Goal: Task Accomplishment & Management: Manage account settings

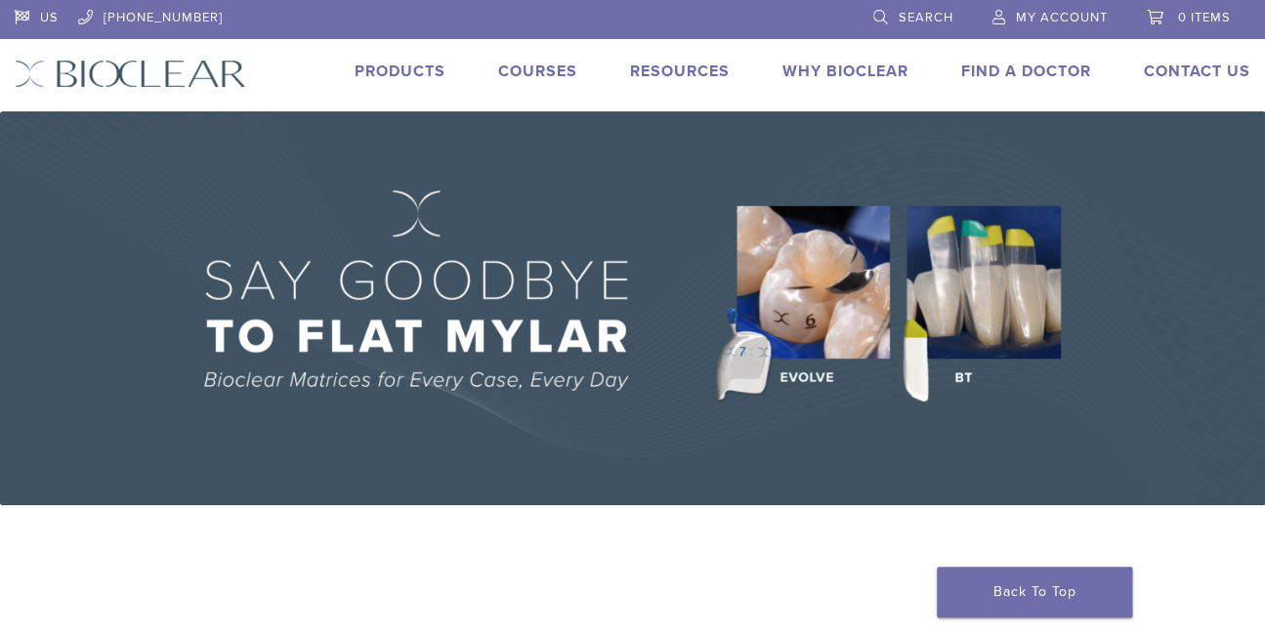
click at [1052, 12] on span "My Account" at bounding box center [1062, 18] width 92 height 16
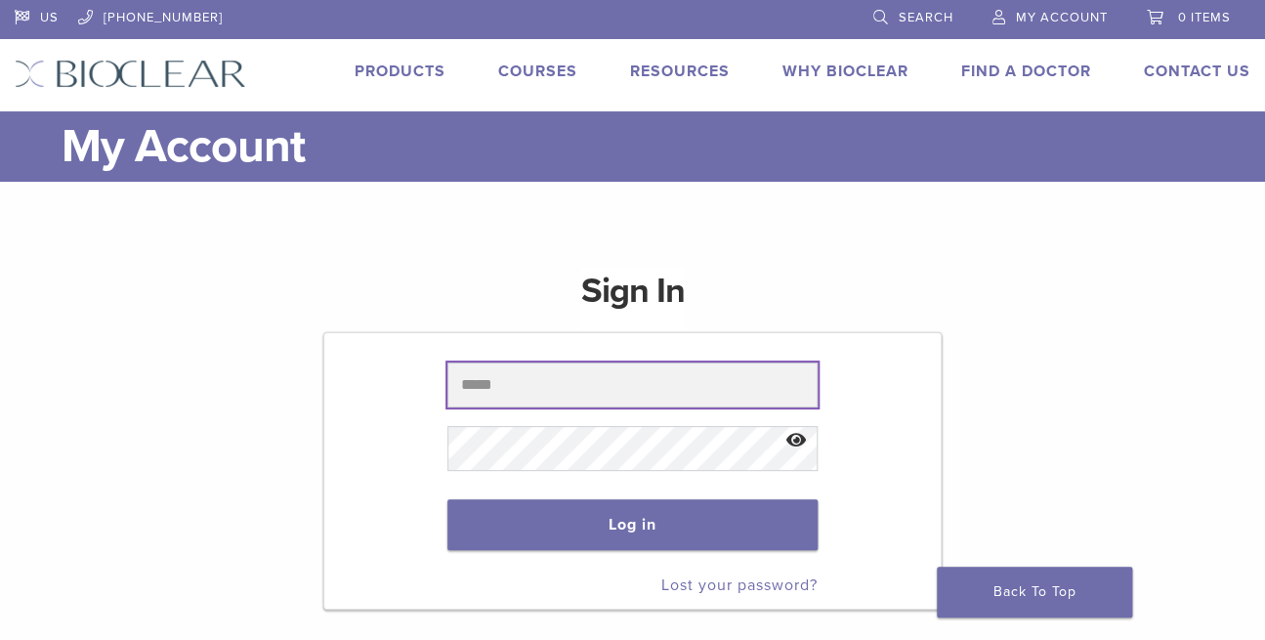
click at [547, 392] on input "text" at bounding box center [631, 384] width 369 height 45
type input "**********"
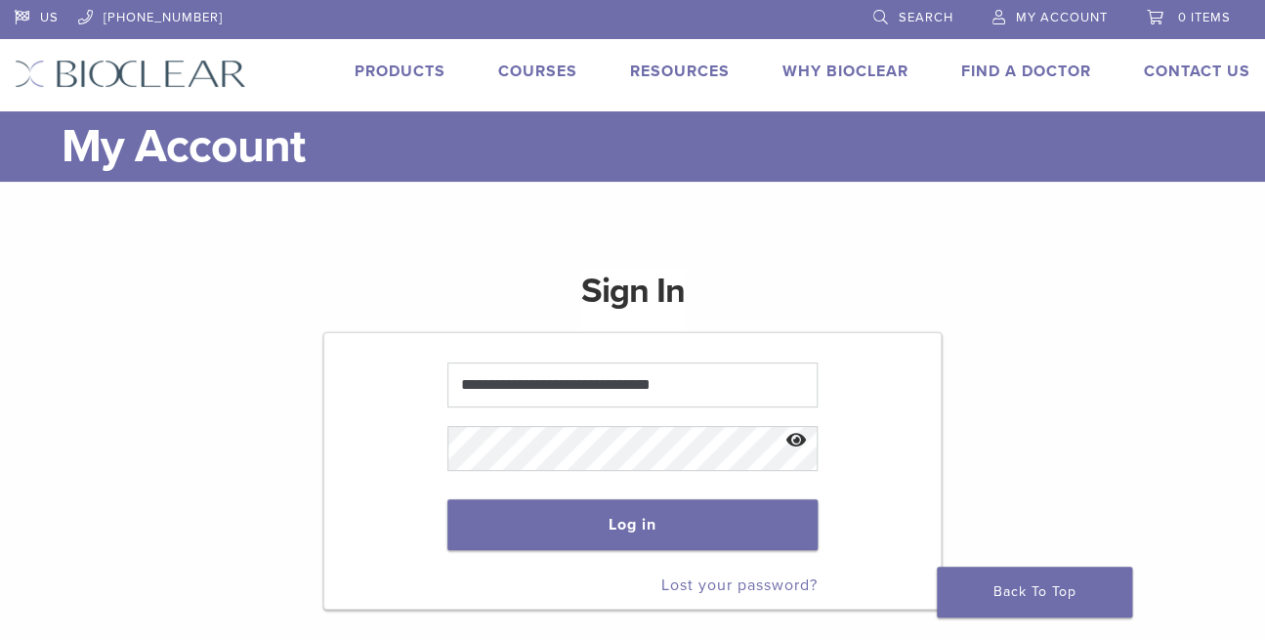
click at [545, 69] on link "Courses" at bounding box center [537, 72] width 79 height 20
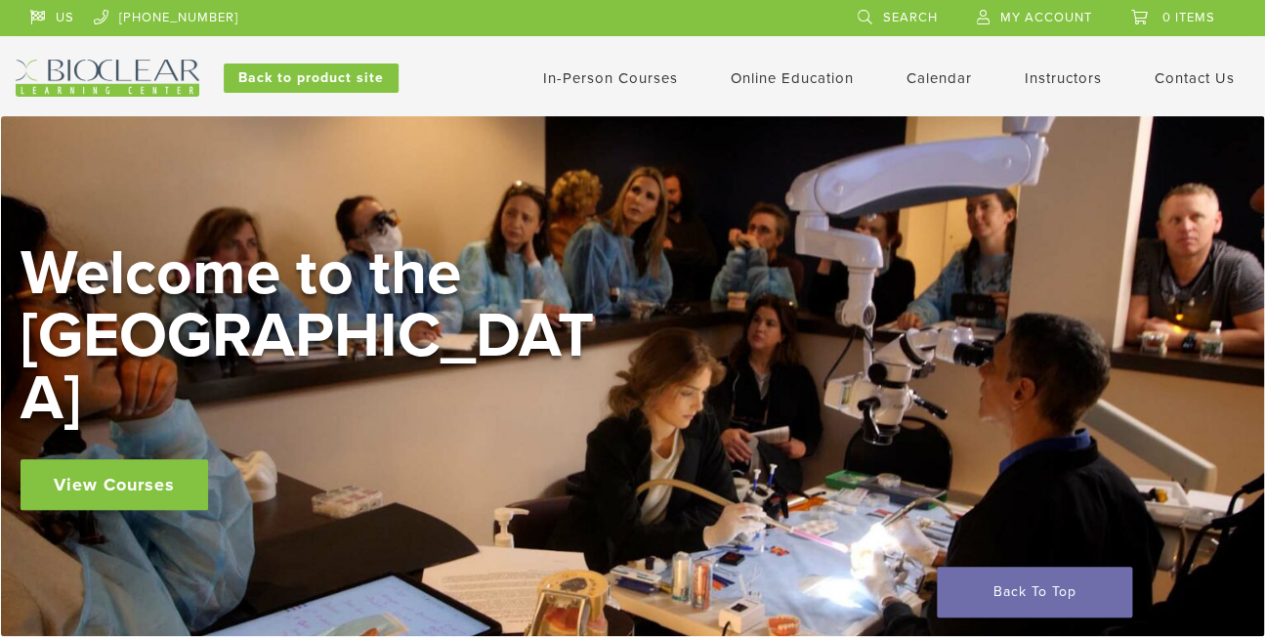
click at [1029, 18] on span "My Account" at bounding box center [1046, 18] width 92 height 16
click at [775, 109] on link "Interactive" at bounding box center [794, 111] width 118 height 43
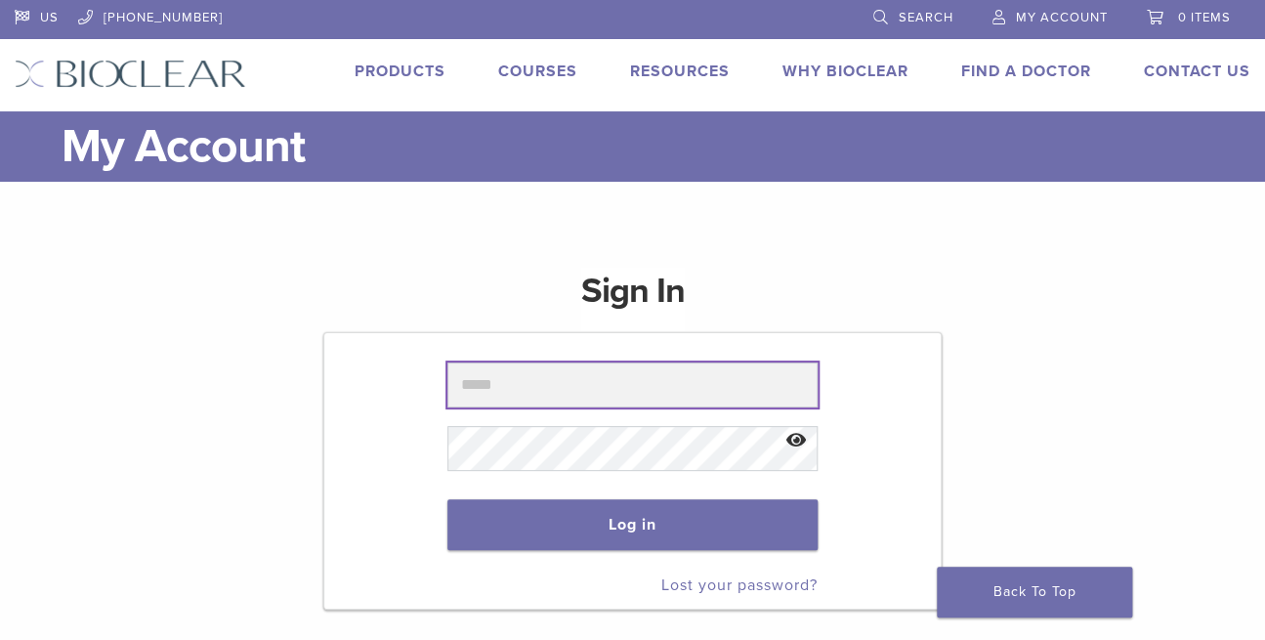
click at [568, 399] on input "text" at bounding box center [631, 384] width 369 height 45
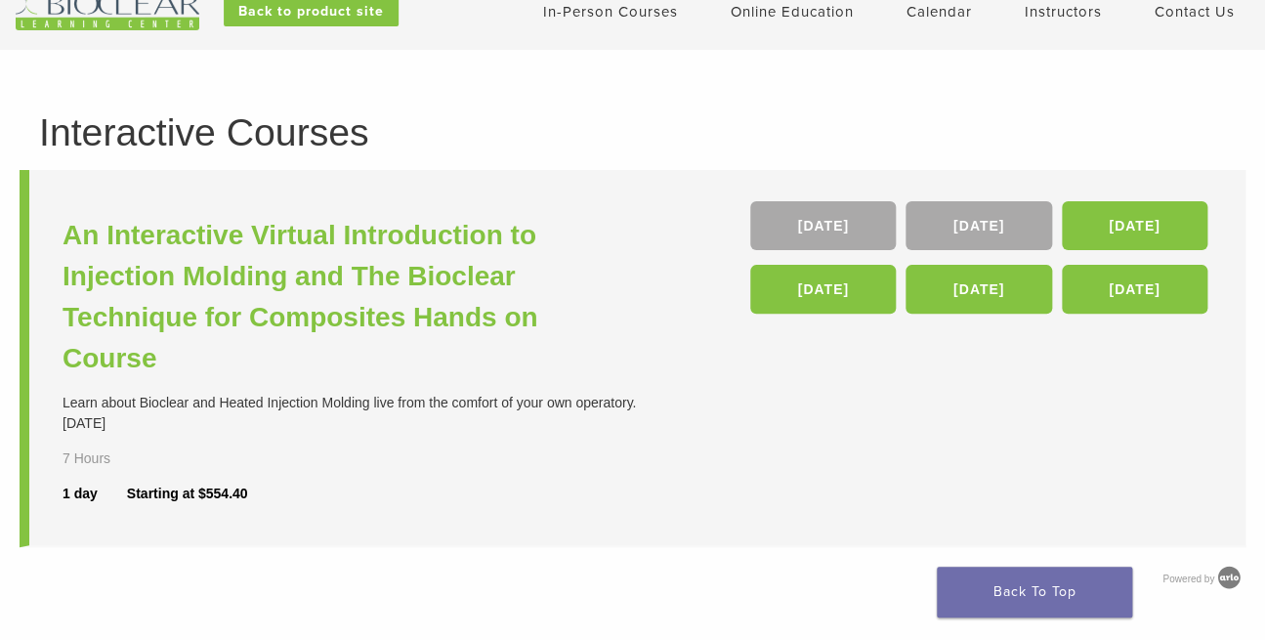
scroll to position [98, 0]
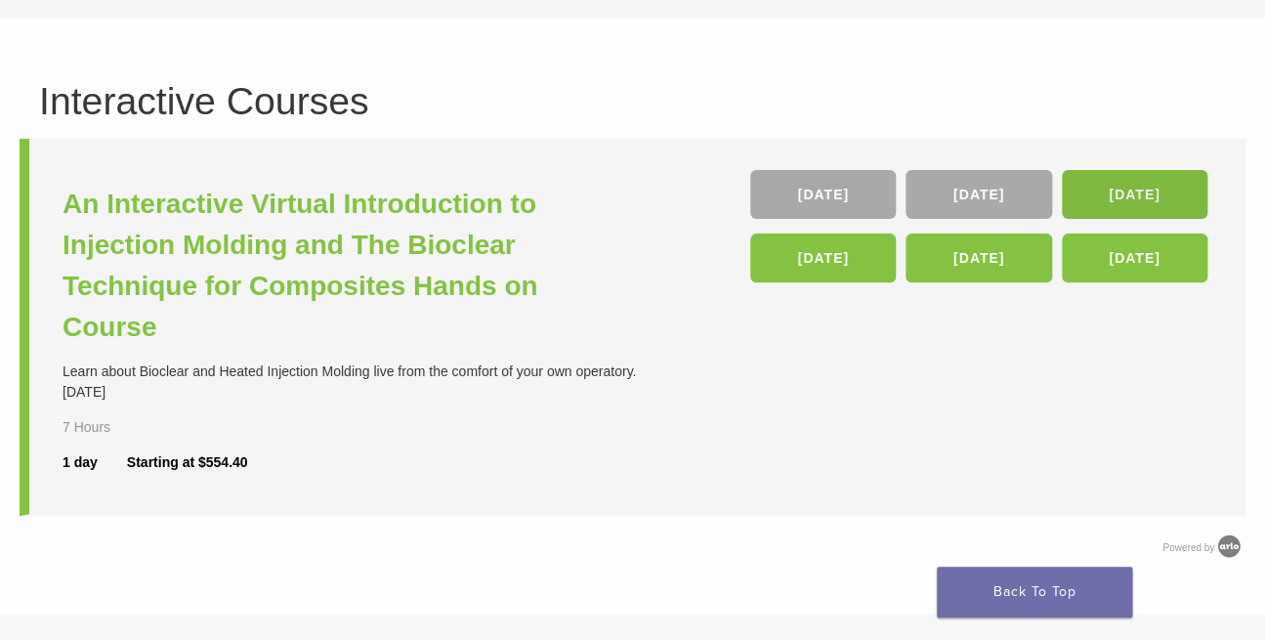
click at [1134, 175] on link "16 Jan 26" at bounding box center [1135, 194] width 146 height 49
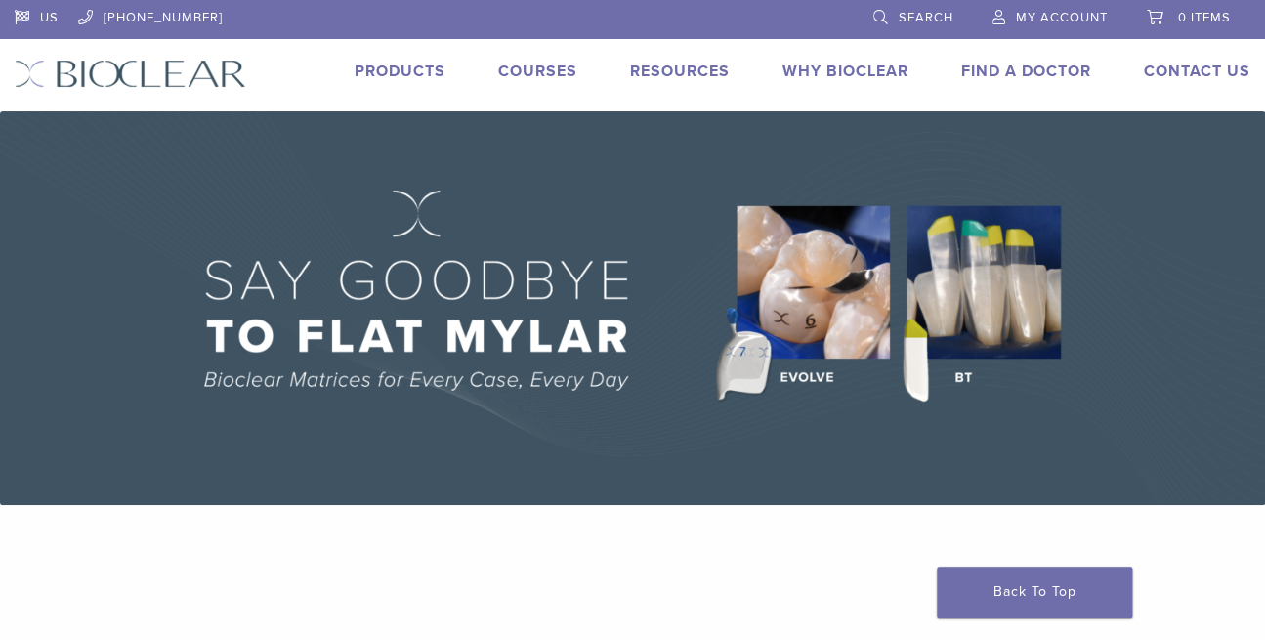
click at [1050, 16] on span "My Account" at bounding box center [1062, 18] width 92 height 16
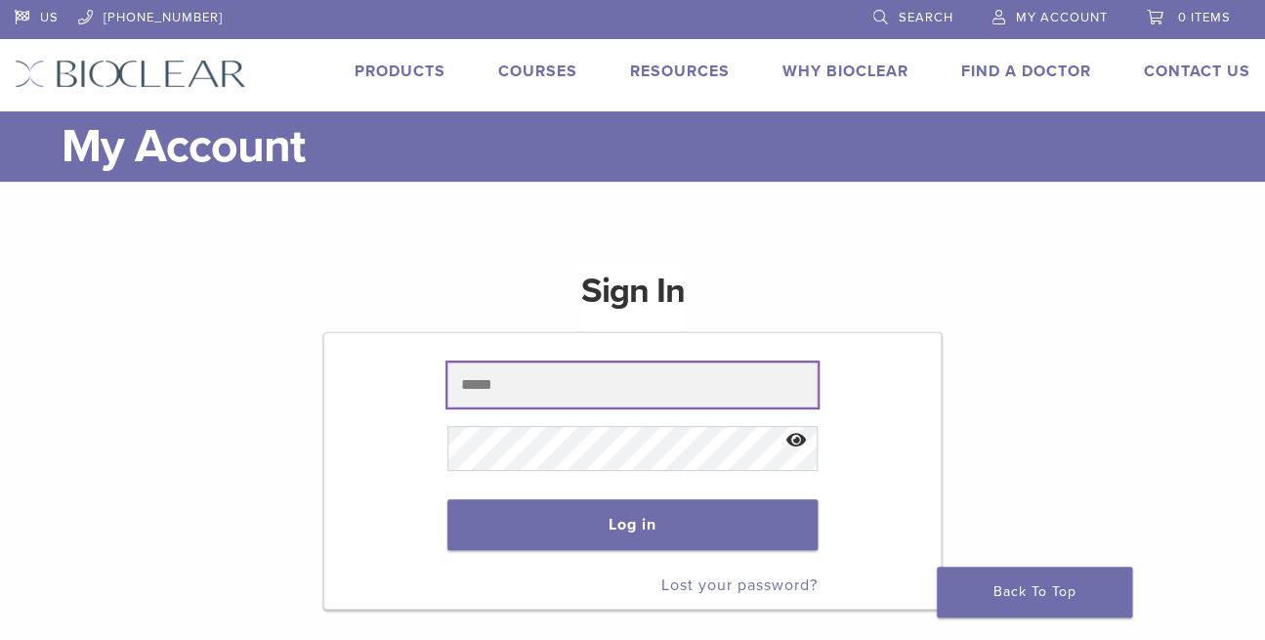
click at [661, 388] on input "text" at bounding box center [631, 384] width 369 height 45
type input "**********"
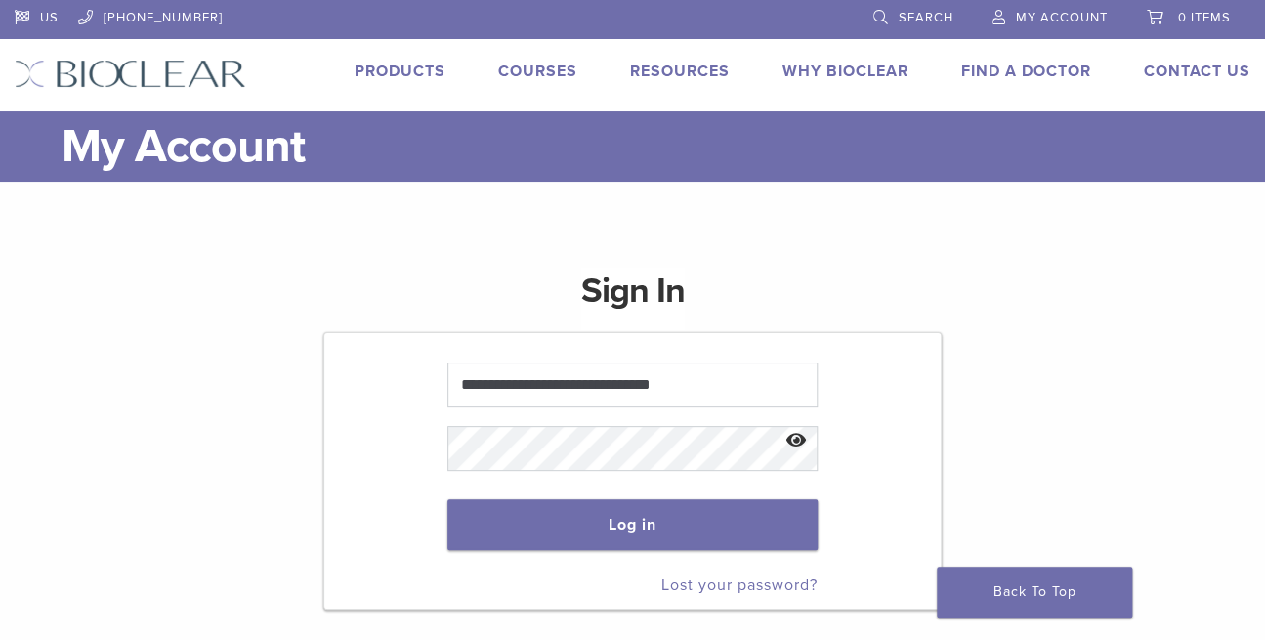
click at [701, 586] on link "Lost your password?" at bounding box center [739, 585] width 156 height 20
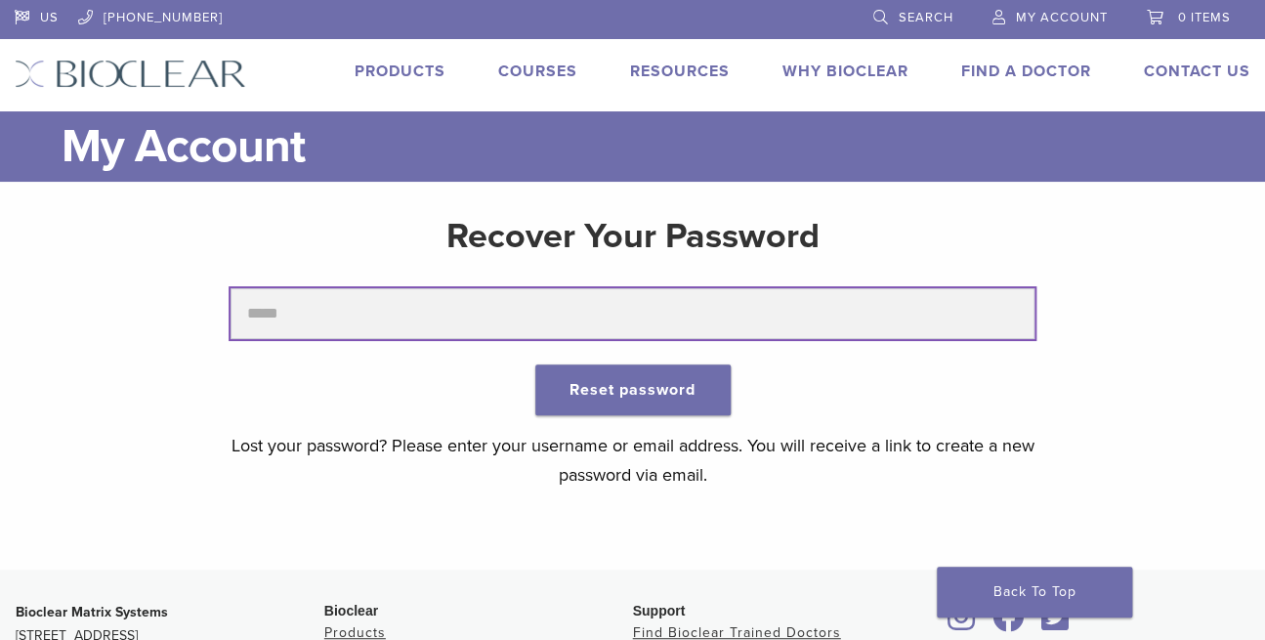
click at [386, 311] on input "text" at bounding box center [632, 313] width 803 height 51
type input "**********"
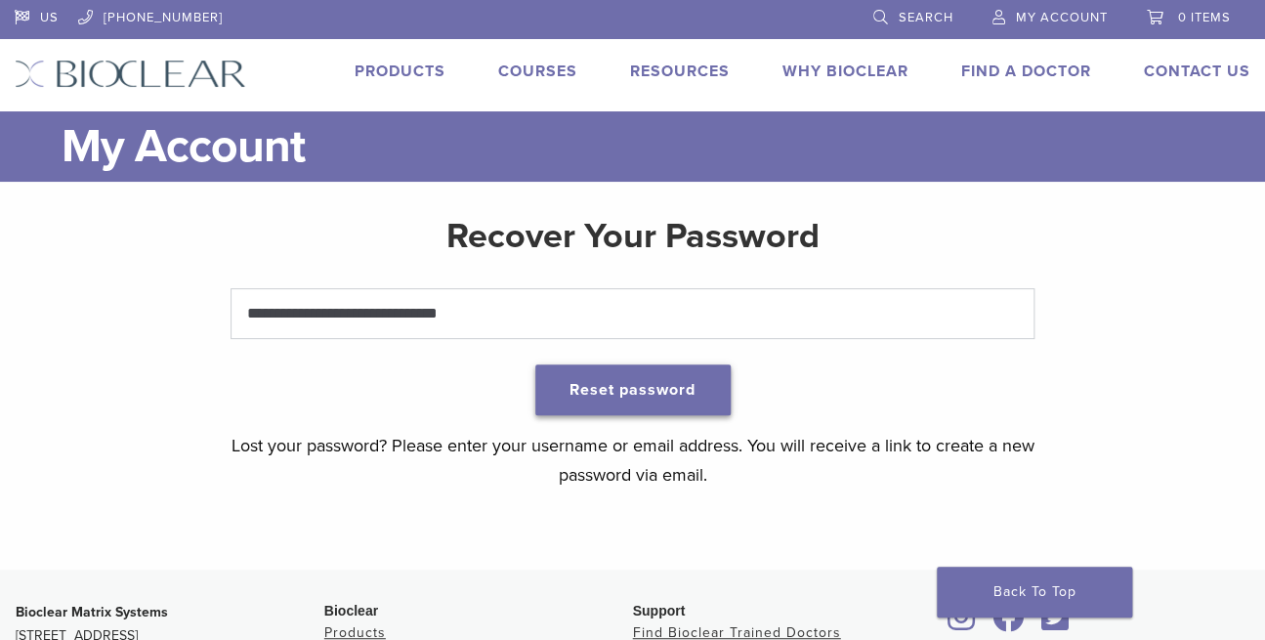
click at [642, 389] on button "Reset password" at bounding box center [632, 389] width 195 height 51
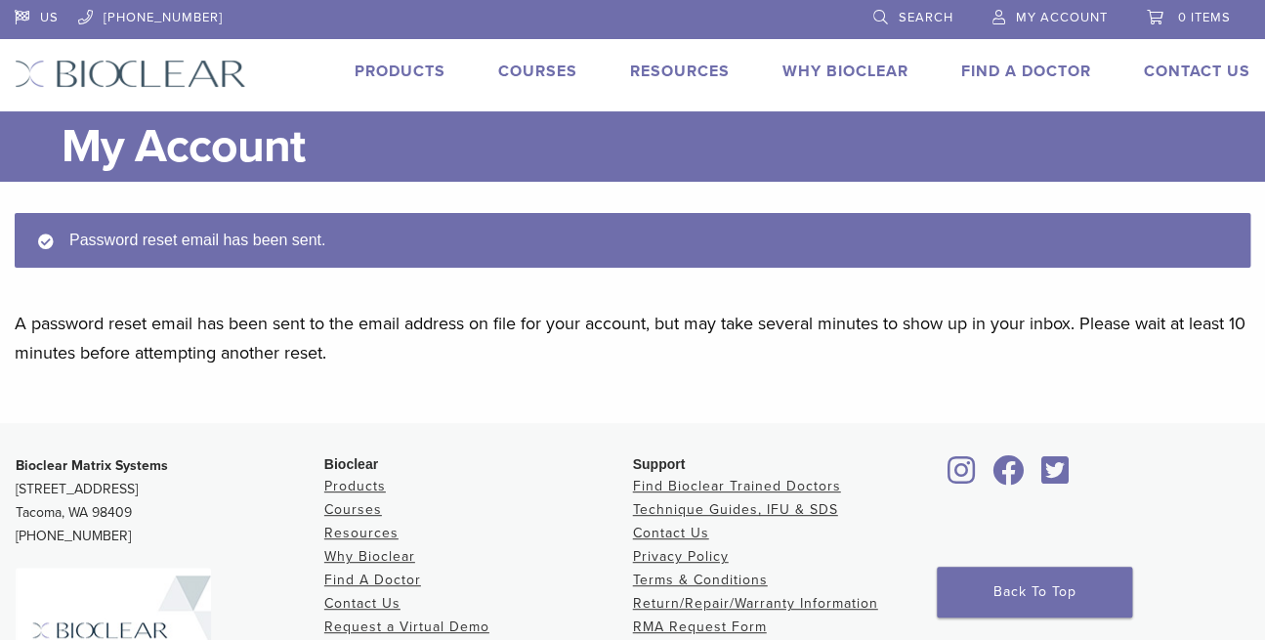
click at [1026, 5] on link "My Account" at bounding box center [1049, 14] width 115 height 29
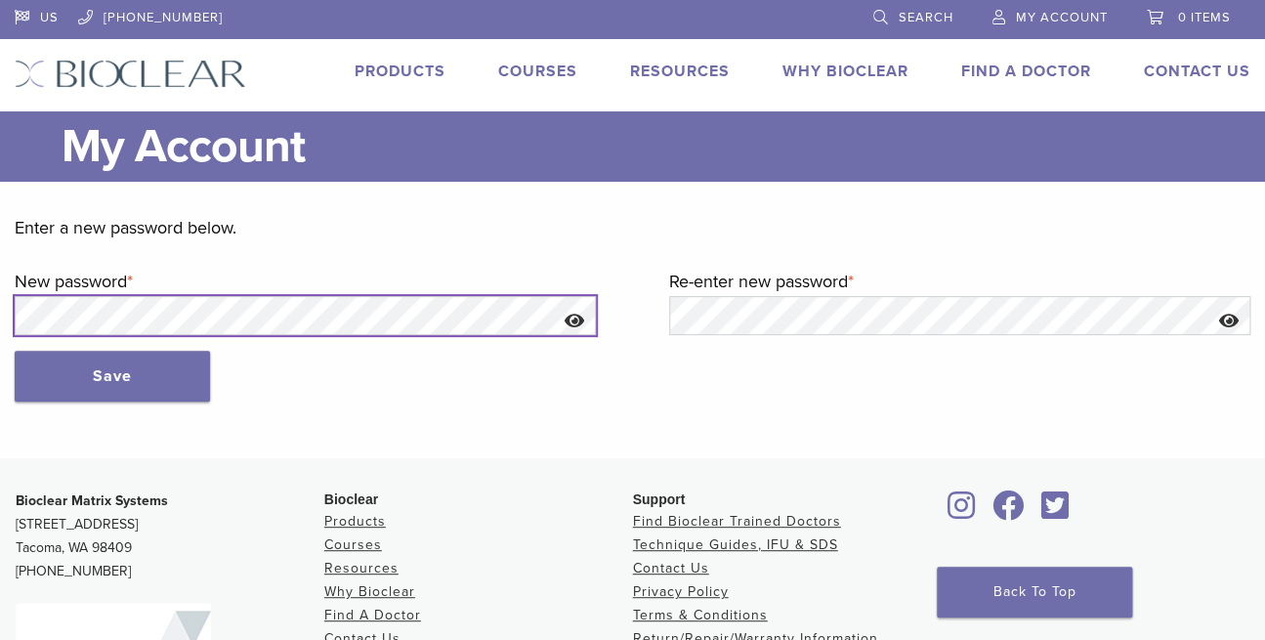
click at [0, 297] on html "US 1.855.712.5327 Search My Account 0 items Cart No products in the cart. Back …" at bounding box center [632, 462] width 1265 height 925
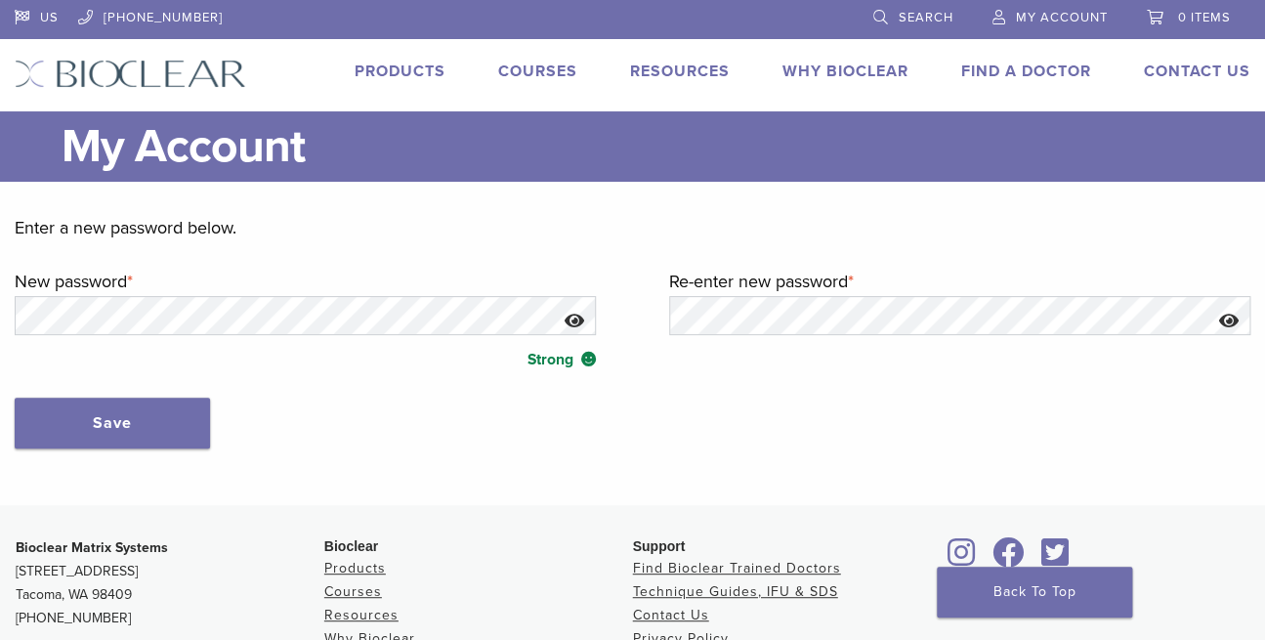
click at [577, 321] on button "Show password" at bounding box center [575, 321] width 42 height 50
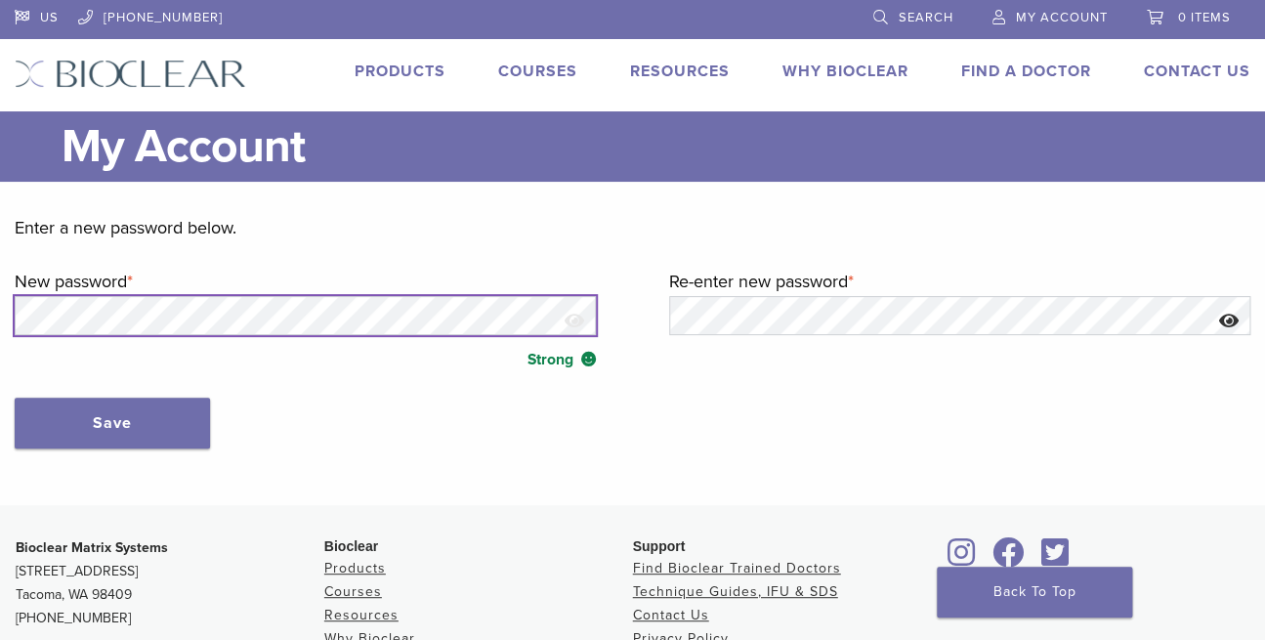
click at [0, 294] on html "US 1.855.712.5327 Search My Account 0 items Cart No products in the cart. Back …" at bounding box center [632, 486] width 1265 height 972
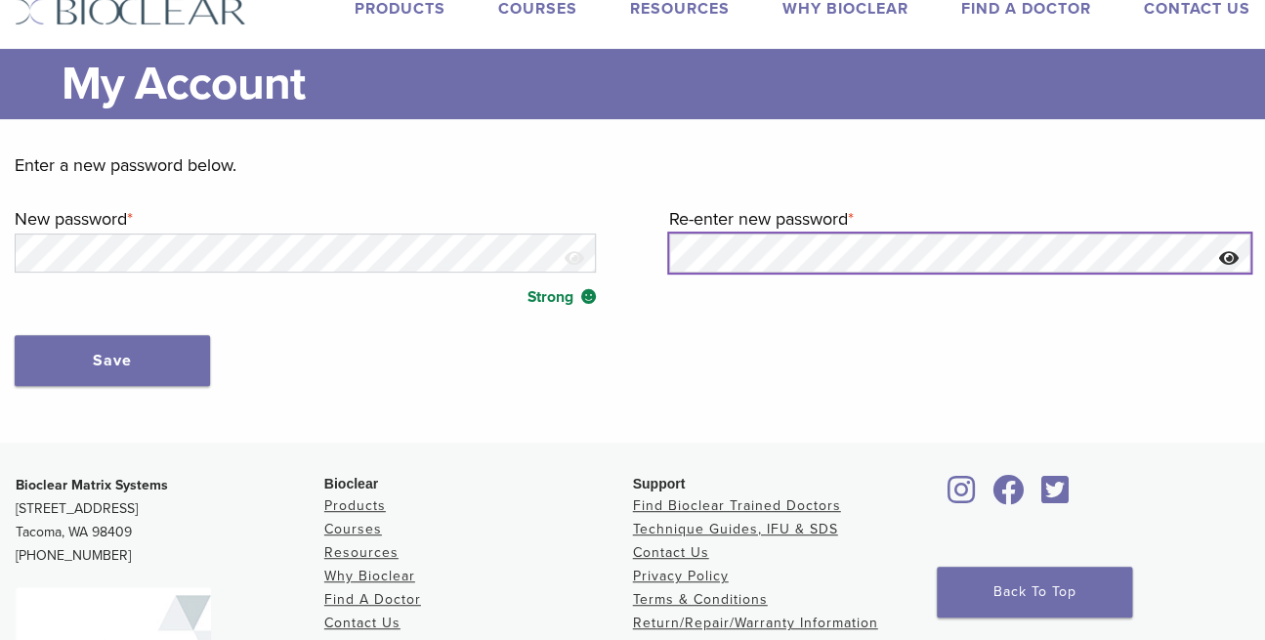
scroll to position [98, 0]
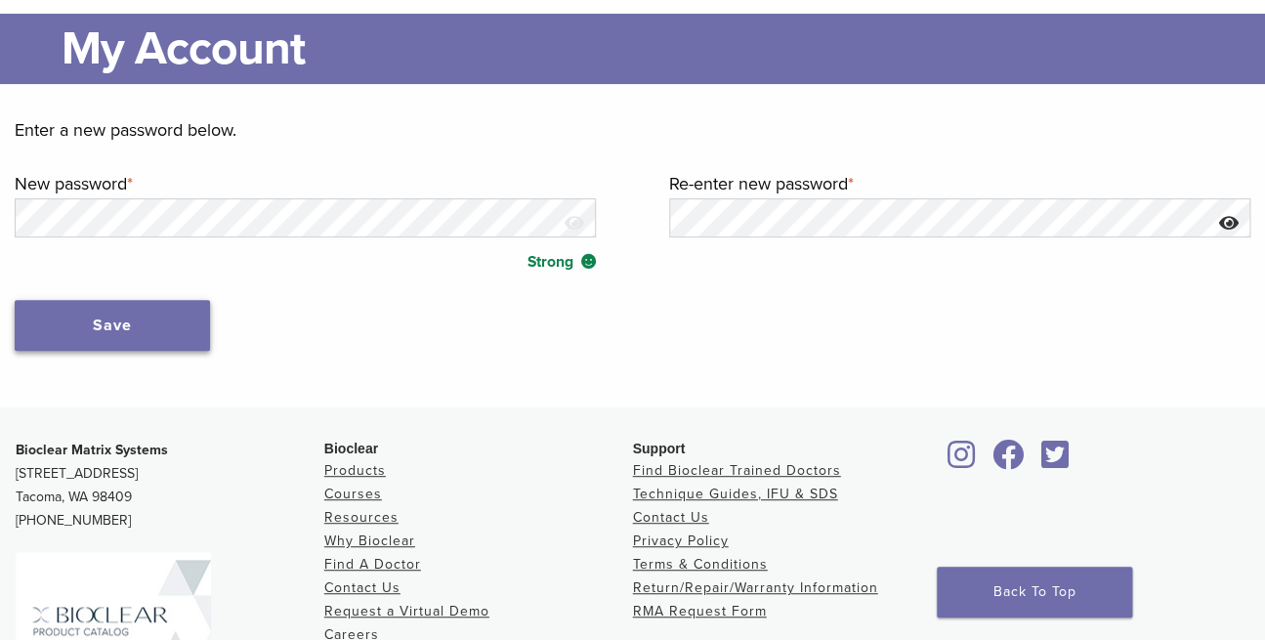
click at [83, 334] on button "Save" at bounding box center [112, 325] width 195 height 51
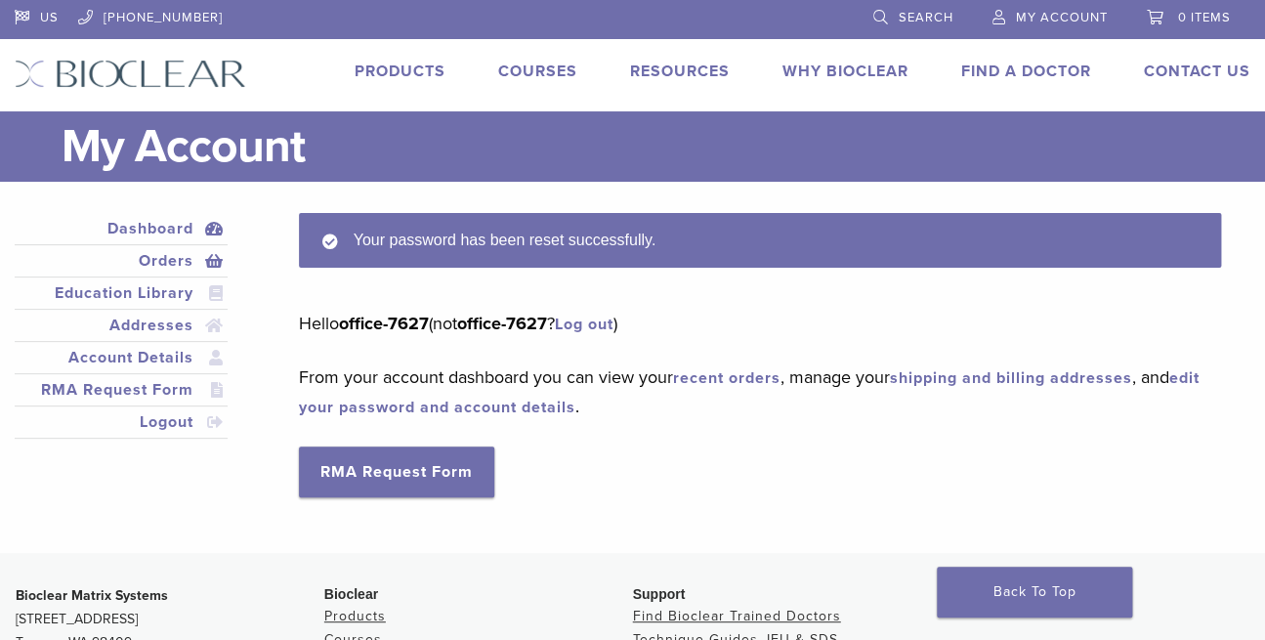
click at [156, 267] on link "Orders" at bounding box center [121, 260] width 205 height 23
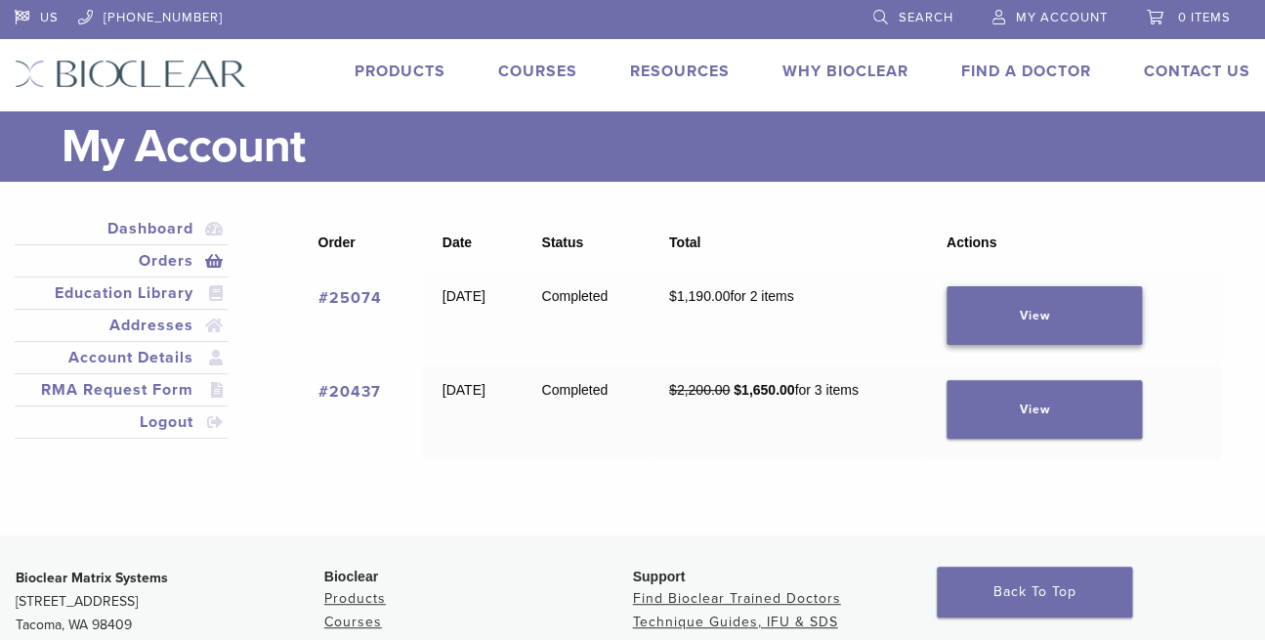
click at [1066, 326] on link "View" at bounding box center [1043, 315] width 195 height 59
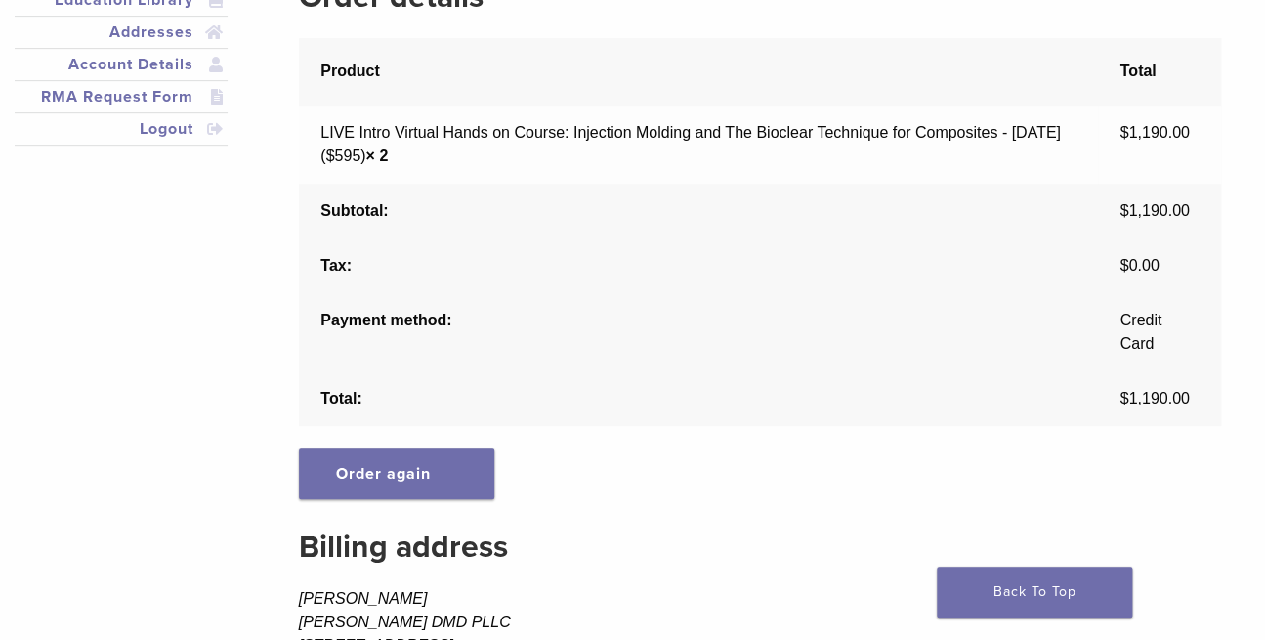
scroll to position [195, 0]
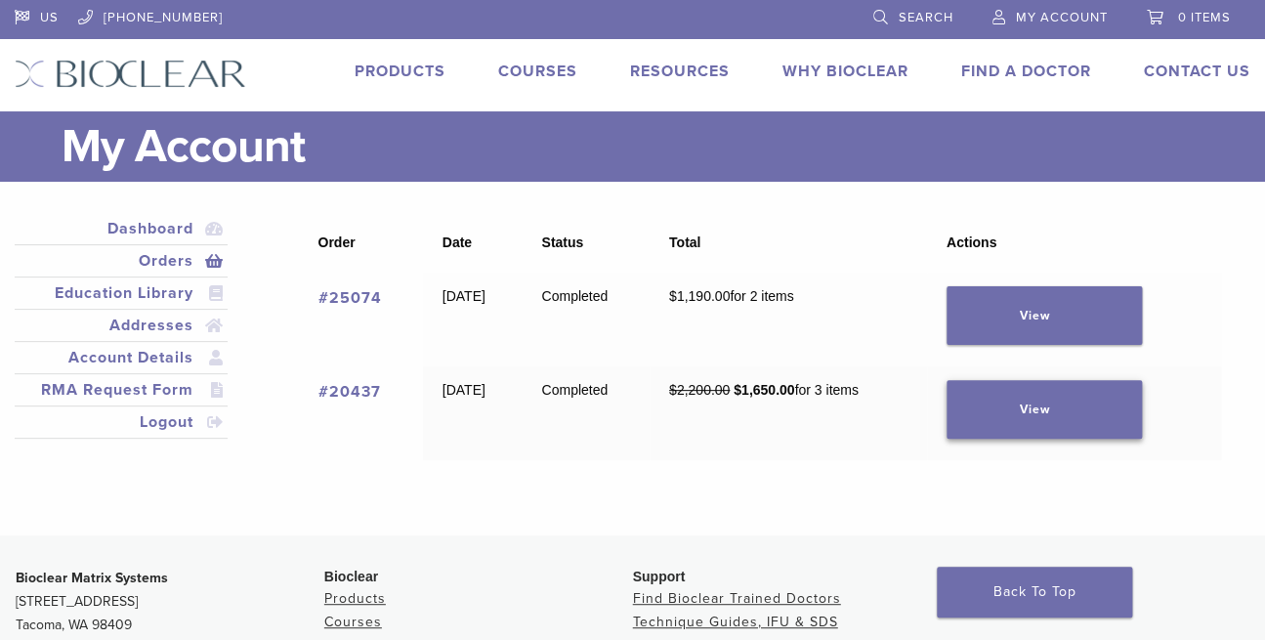
click at [1013, 409] on link "View" at bounding box center [1043, 409] width 195 height 59
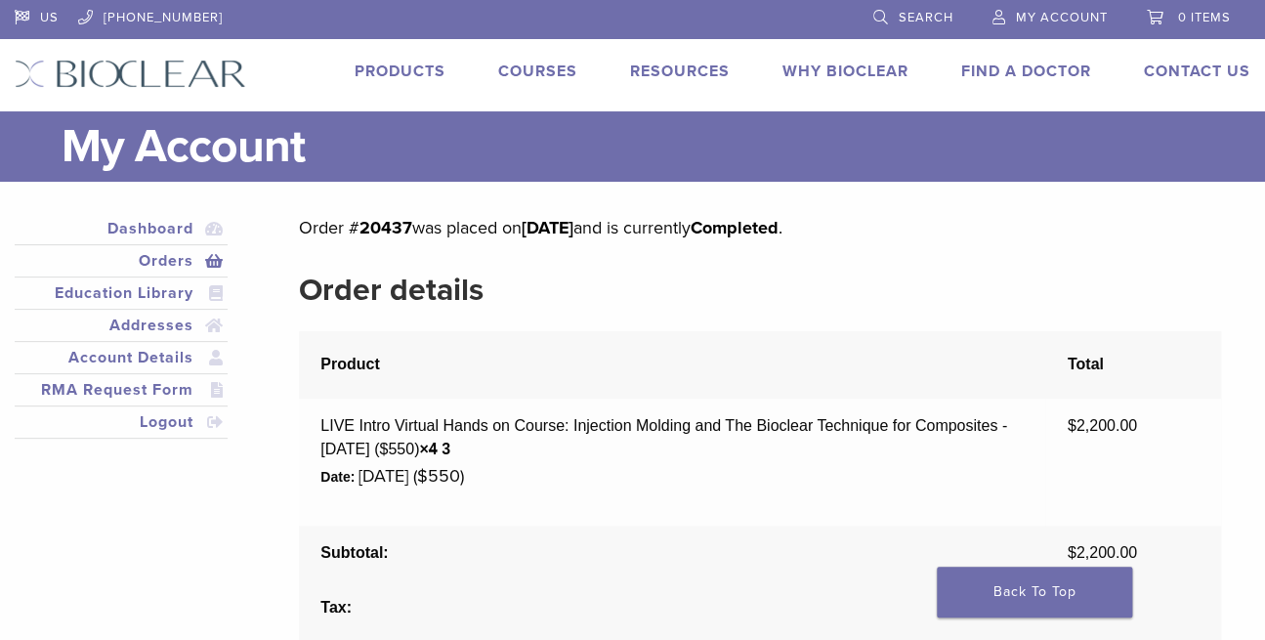
click at [513, 69] on link "Courses" at bounding box center [537, 72] width 79 height 20
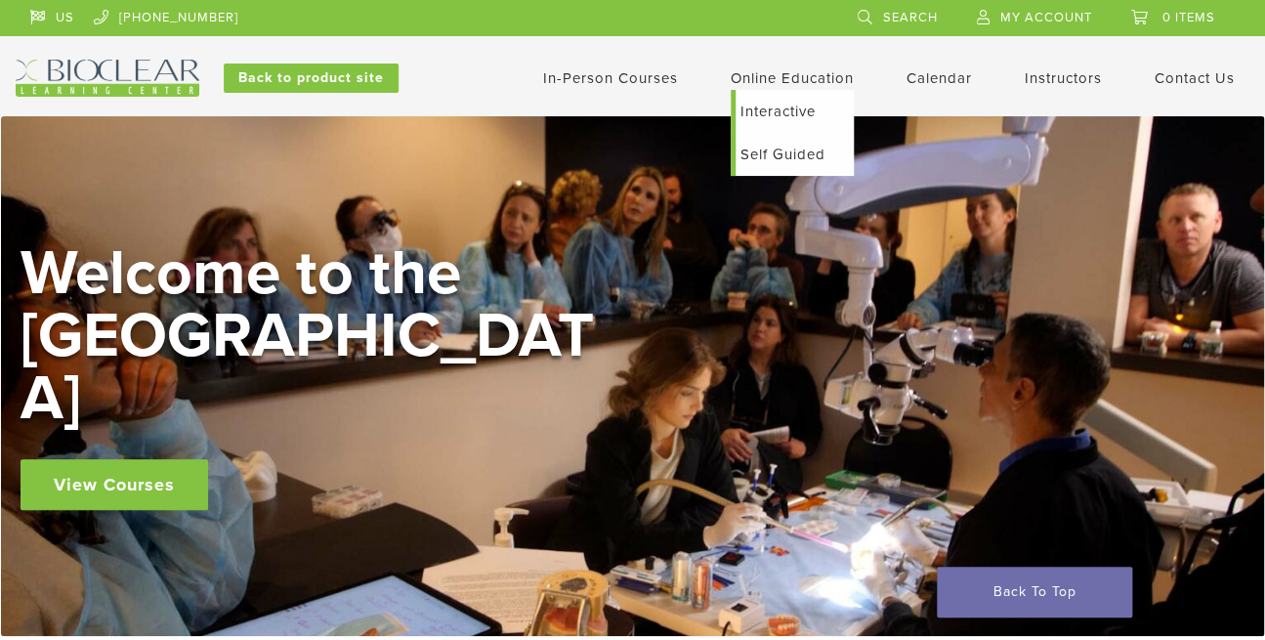
click at [767, 111] on link "Interactive" at bounding box center [794, 111] width 118 height 43
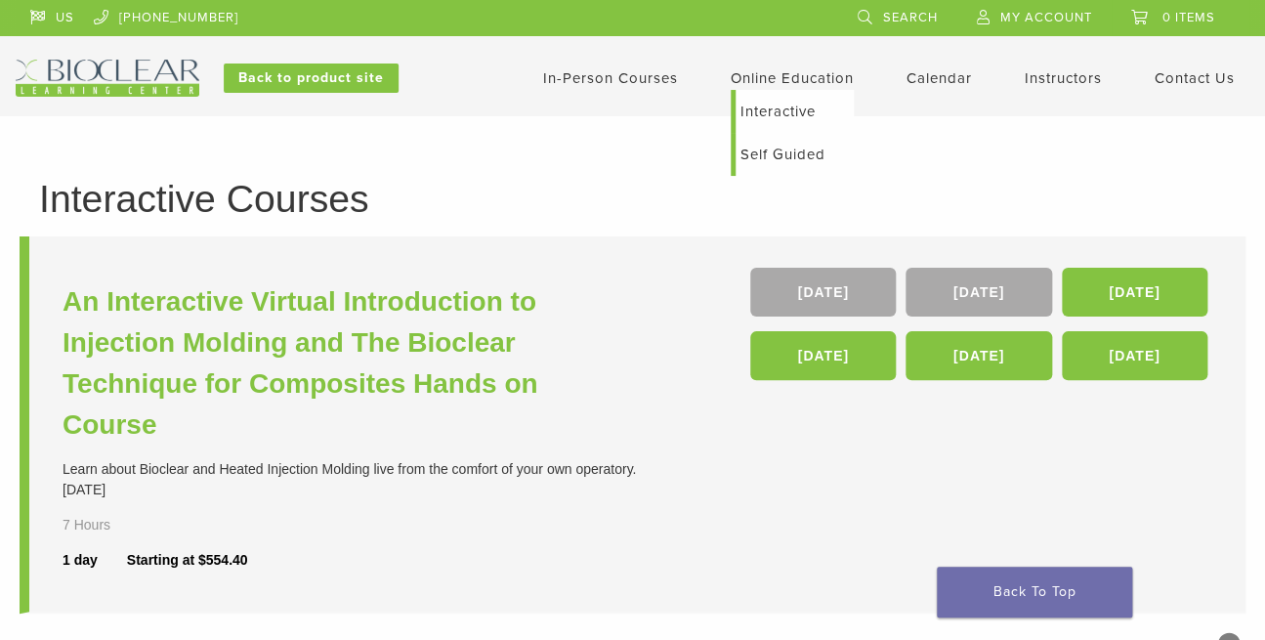
click at [772, 159] on link "Self Guided" at bounding box center [794, 154] width 118 height 43
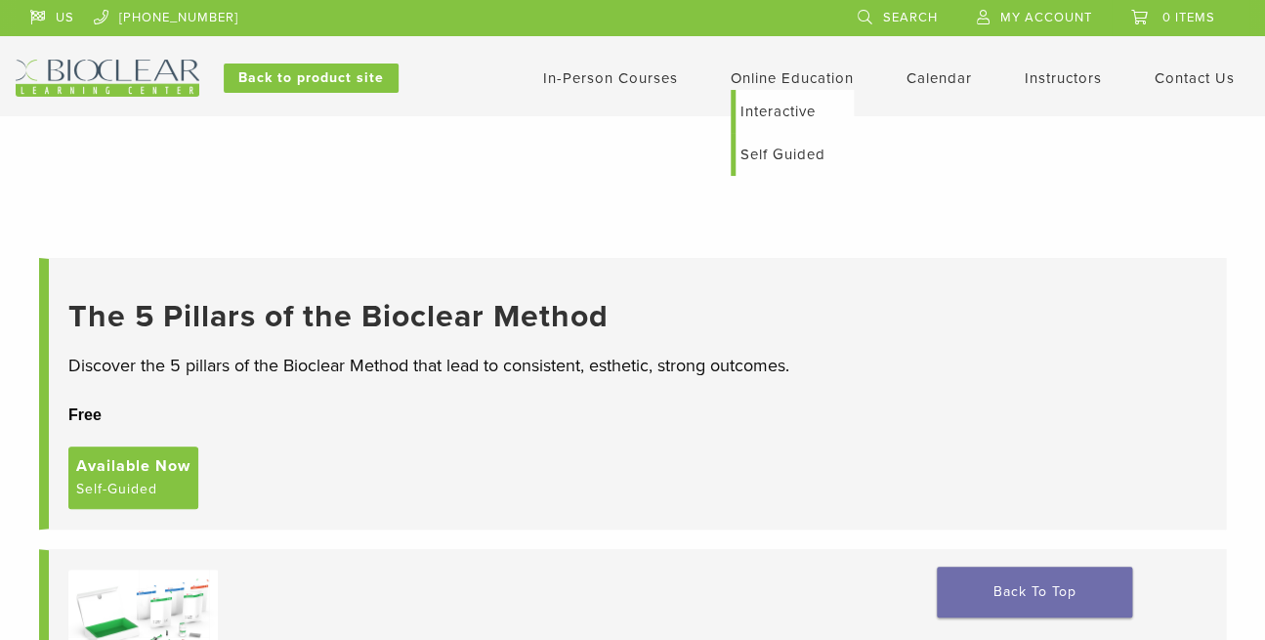
click at [772, 105] on link "Interactive" at bounding box center [794, 111] width 118 height 43
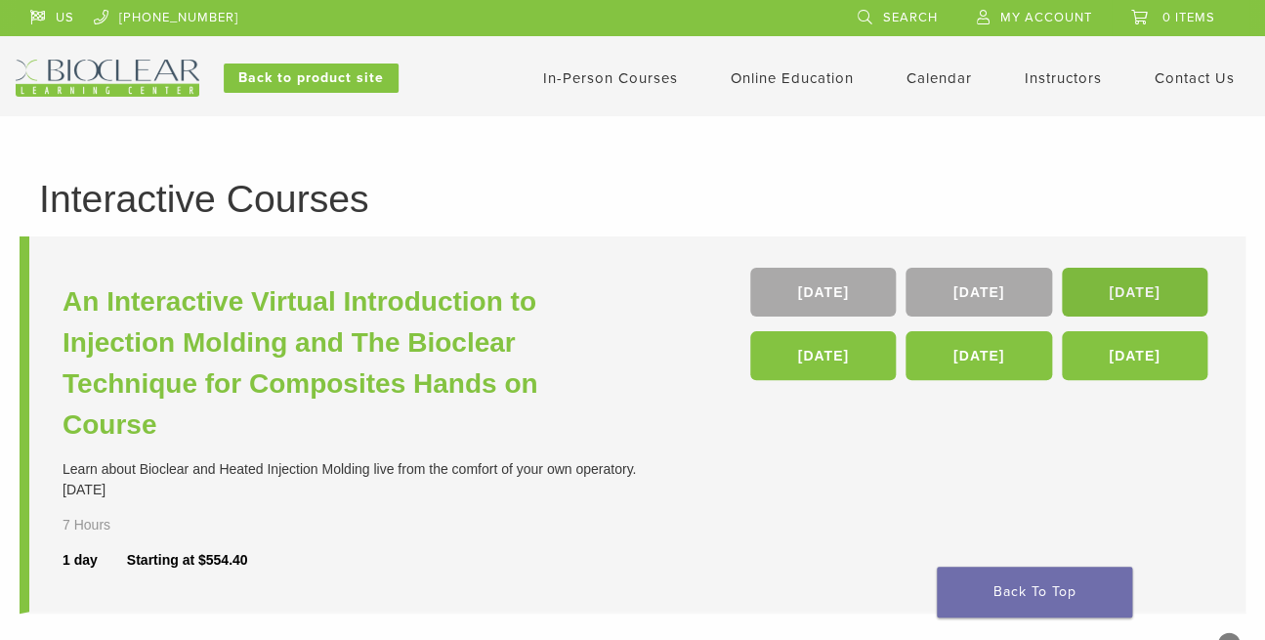
click at [1137, 299] on link "[DATE]" at bounding box center [1135, 292] width 146 height 49
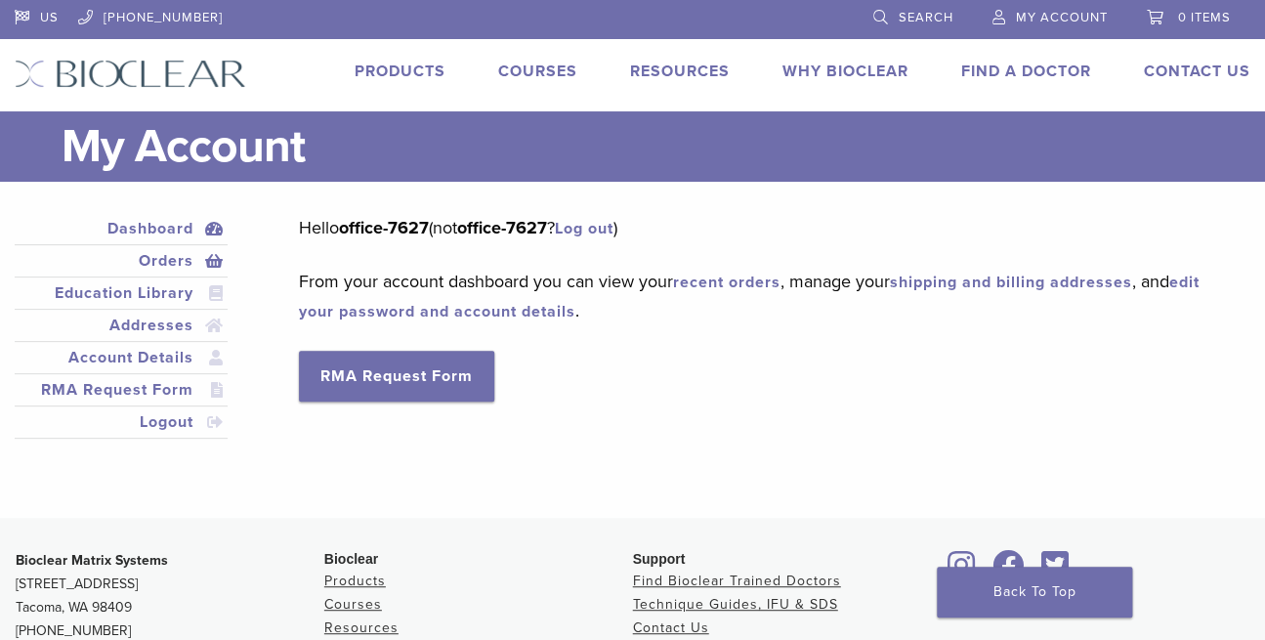
click at [147, 260] on link "Orders" at bounding box center [121, 260] width 205 height 23
